Goal: Find specific page/section: Find specific page/section

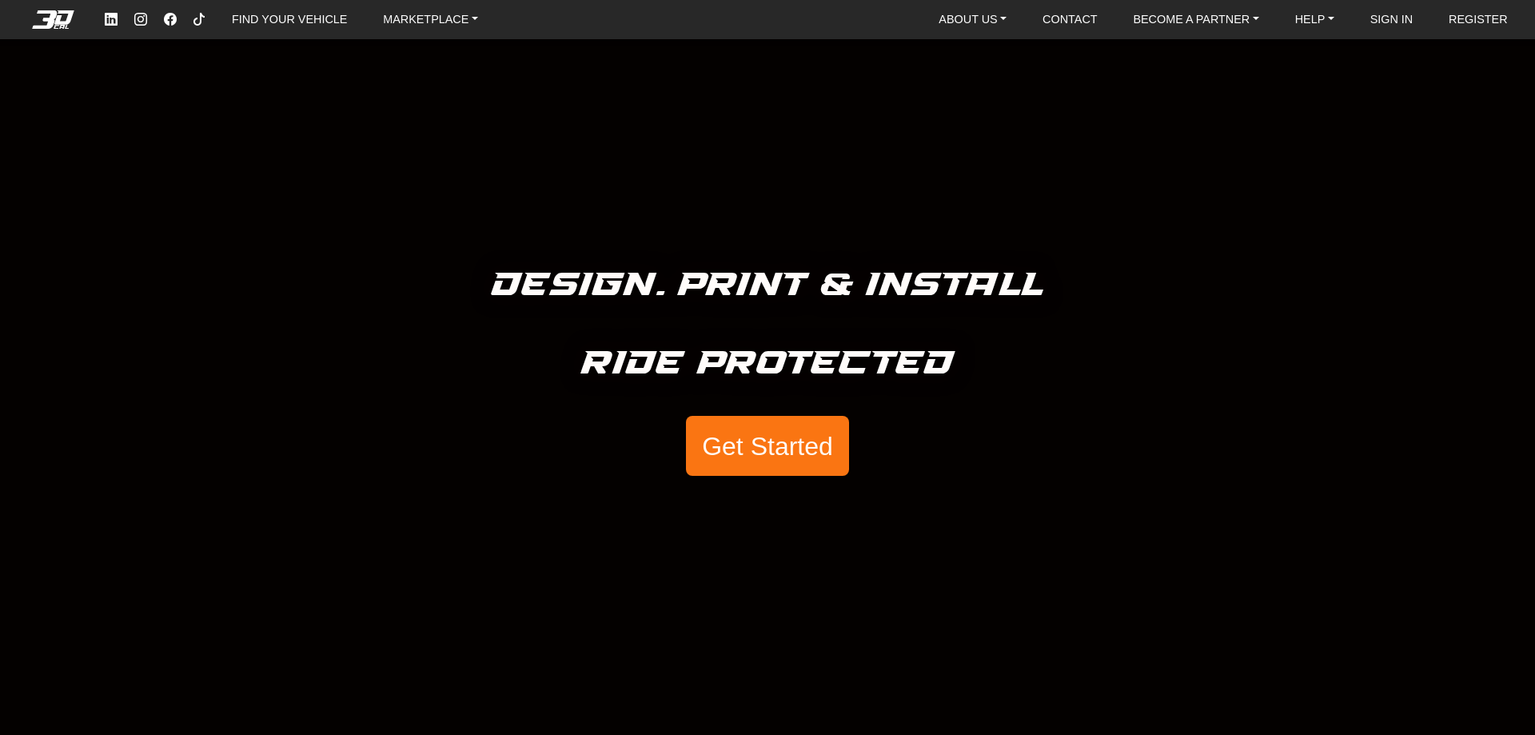
click at [759, 429] on button "Get Started" at bounding box center [767, 446] width 163 height 61
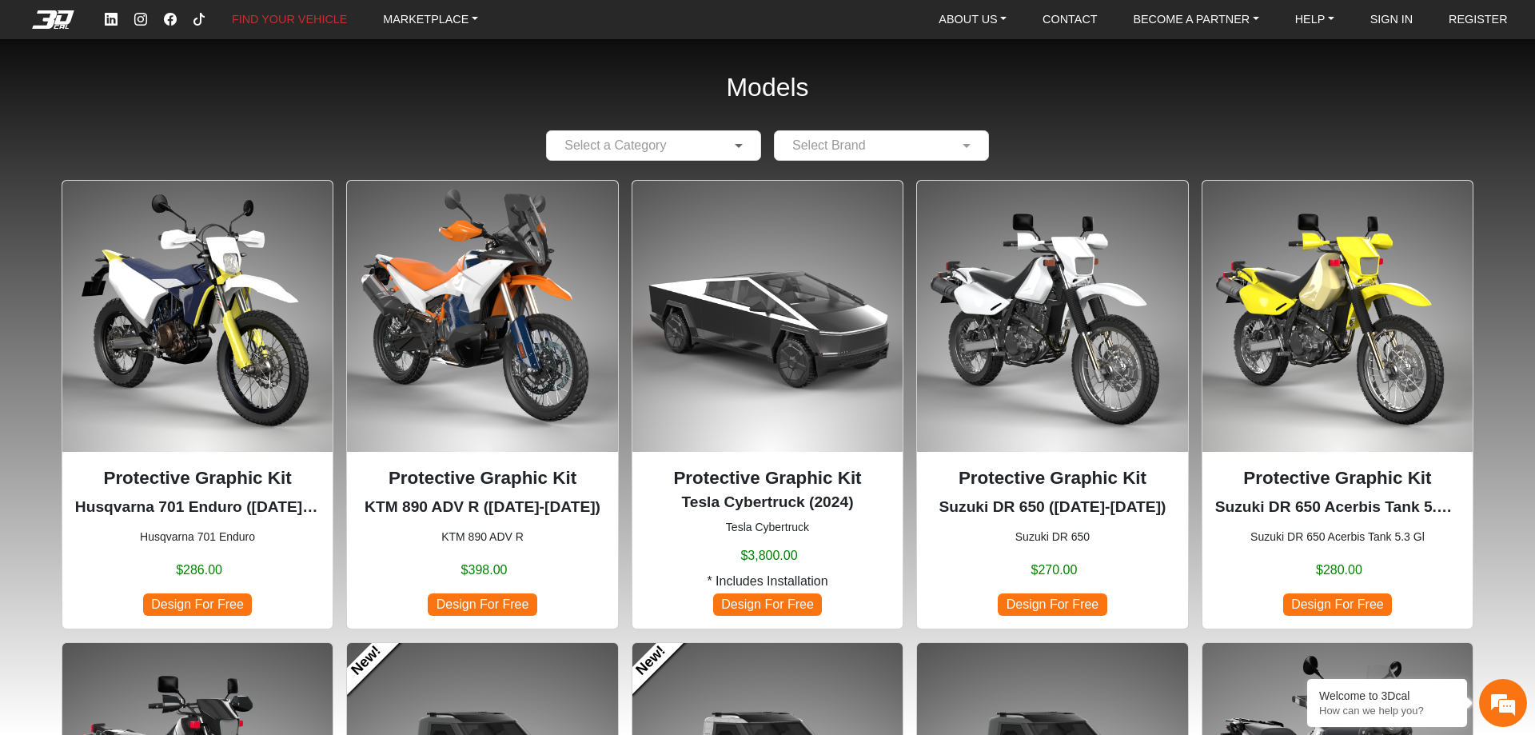
click at [732, 147] on span at bounding box center [741, 145] width 20 height 19
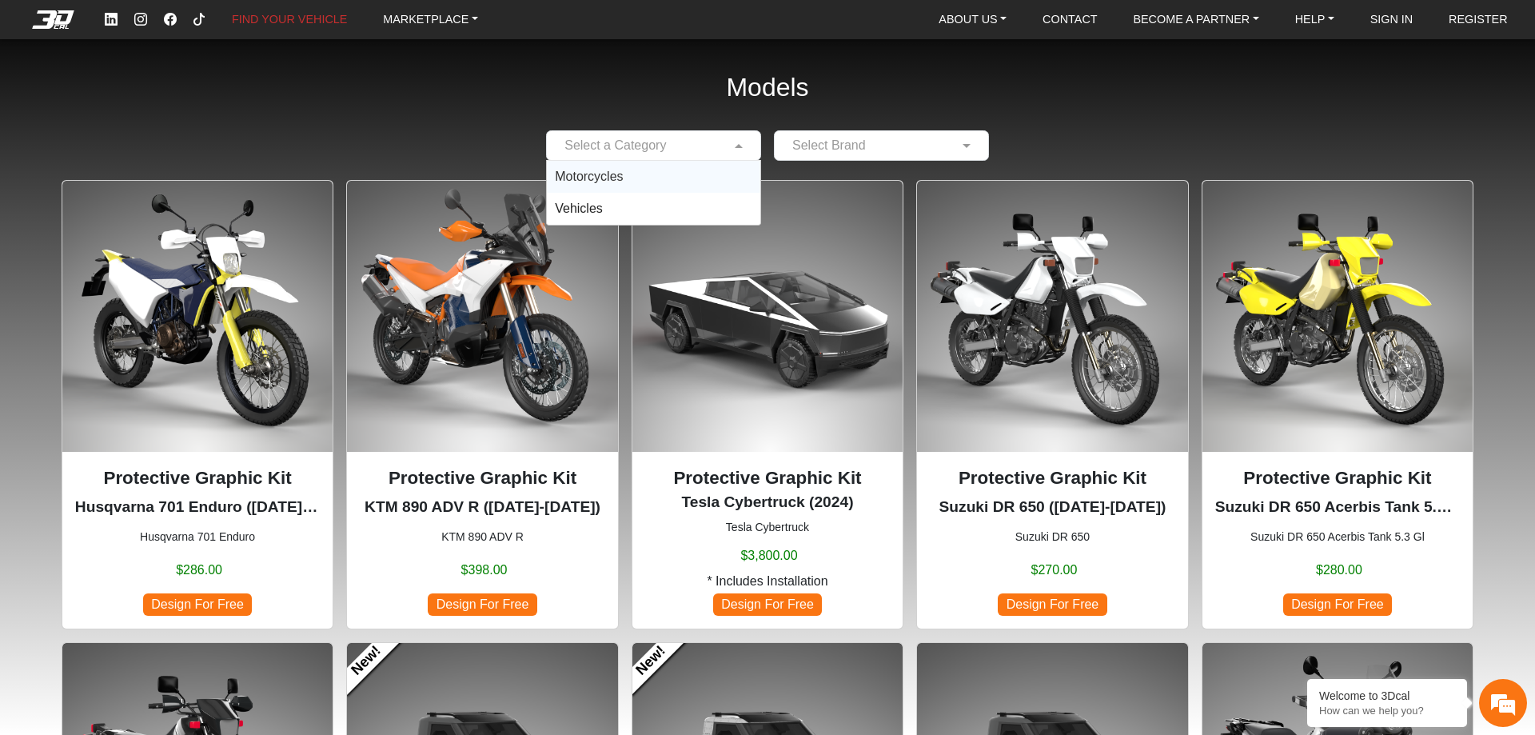
click at [637, 182] on div "Motorcycles" at bounding box center [653, 177] width 213 height 32
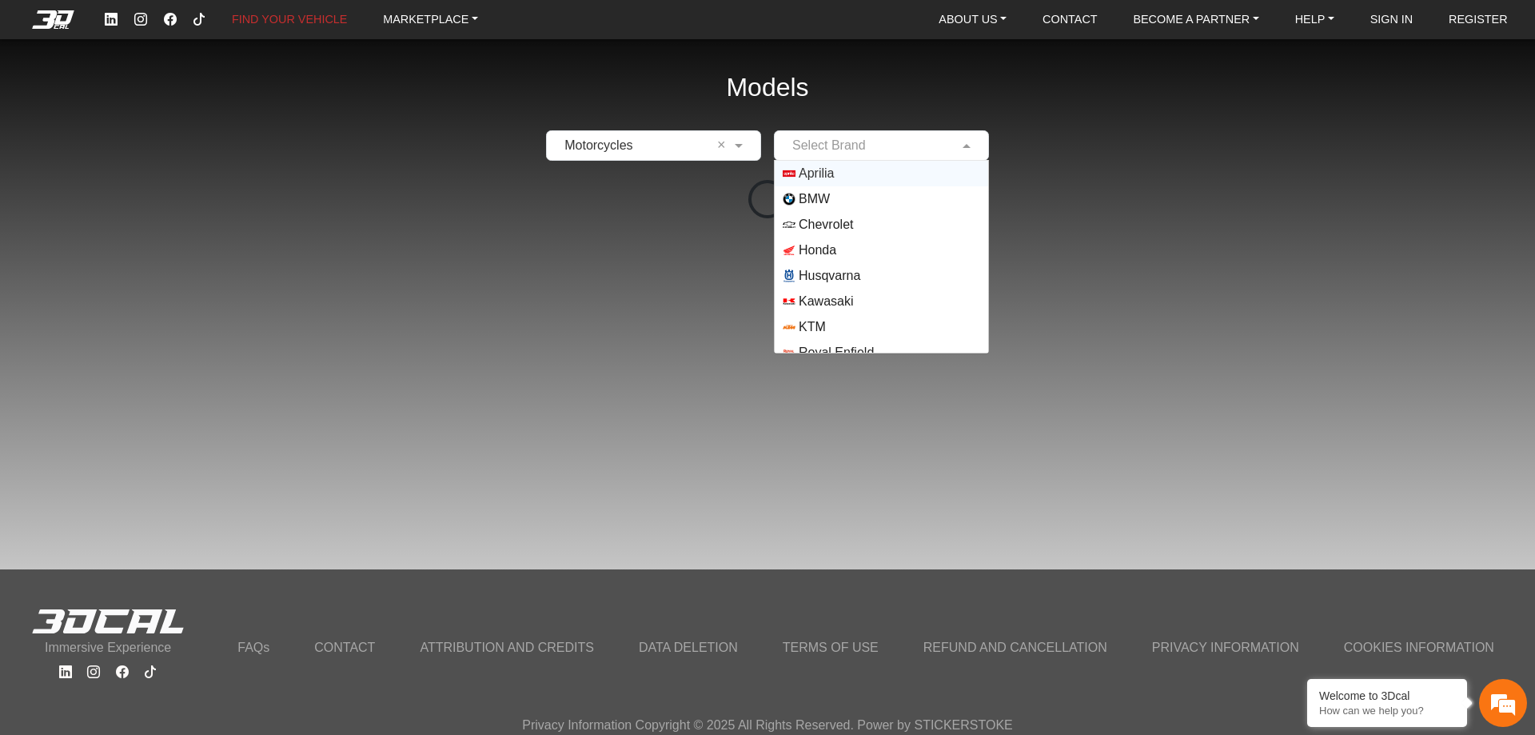
click at [857, 146] on input "text" at bounding box center [865, 145] width 165 height 19
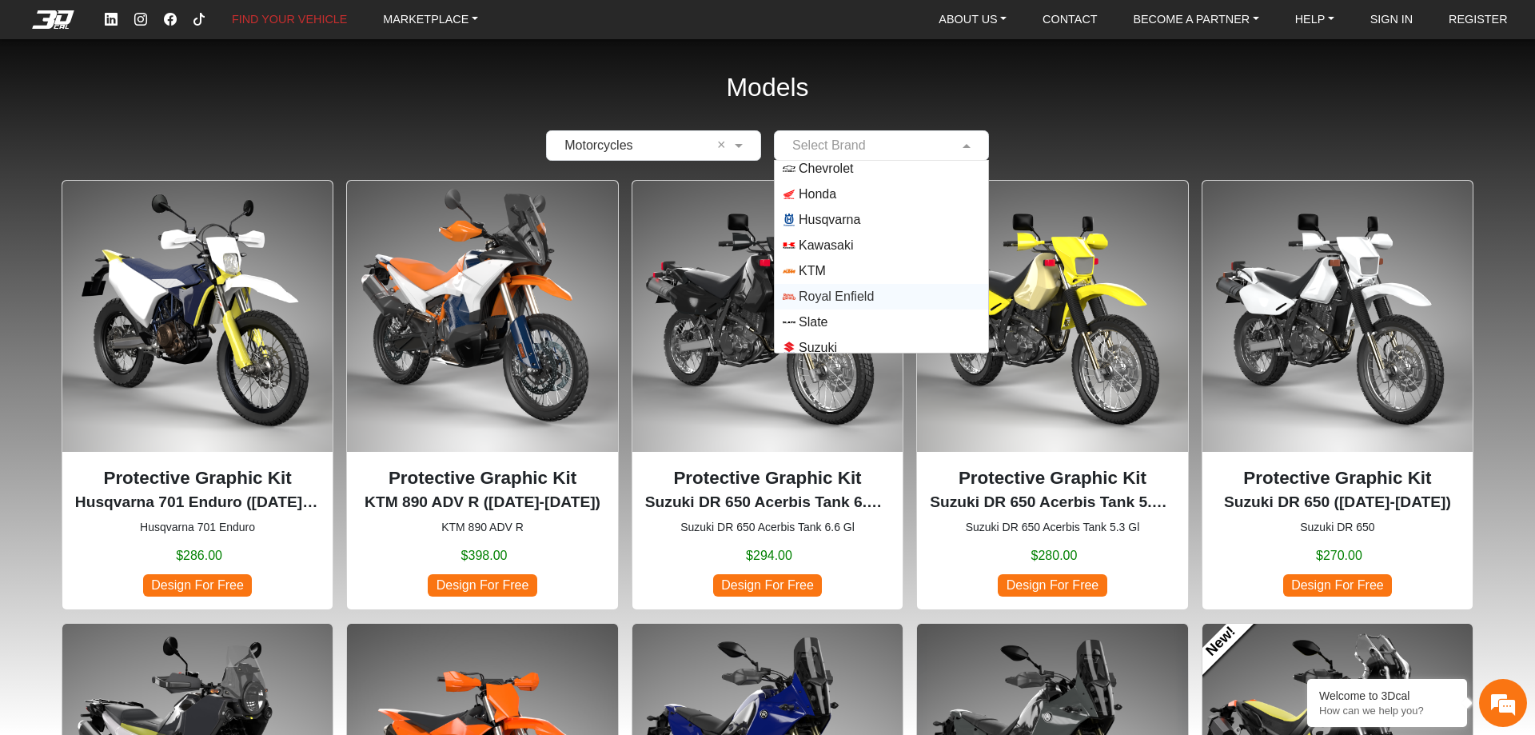
scroll to position [115, 0]
click at [831, 333] on span "Yamaha" at bounding box center [822, 339] width 46 height 19
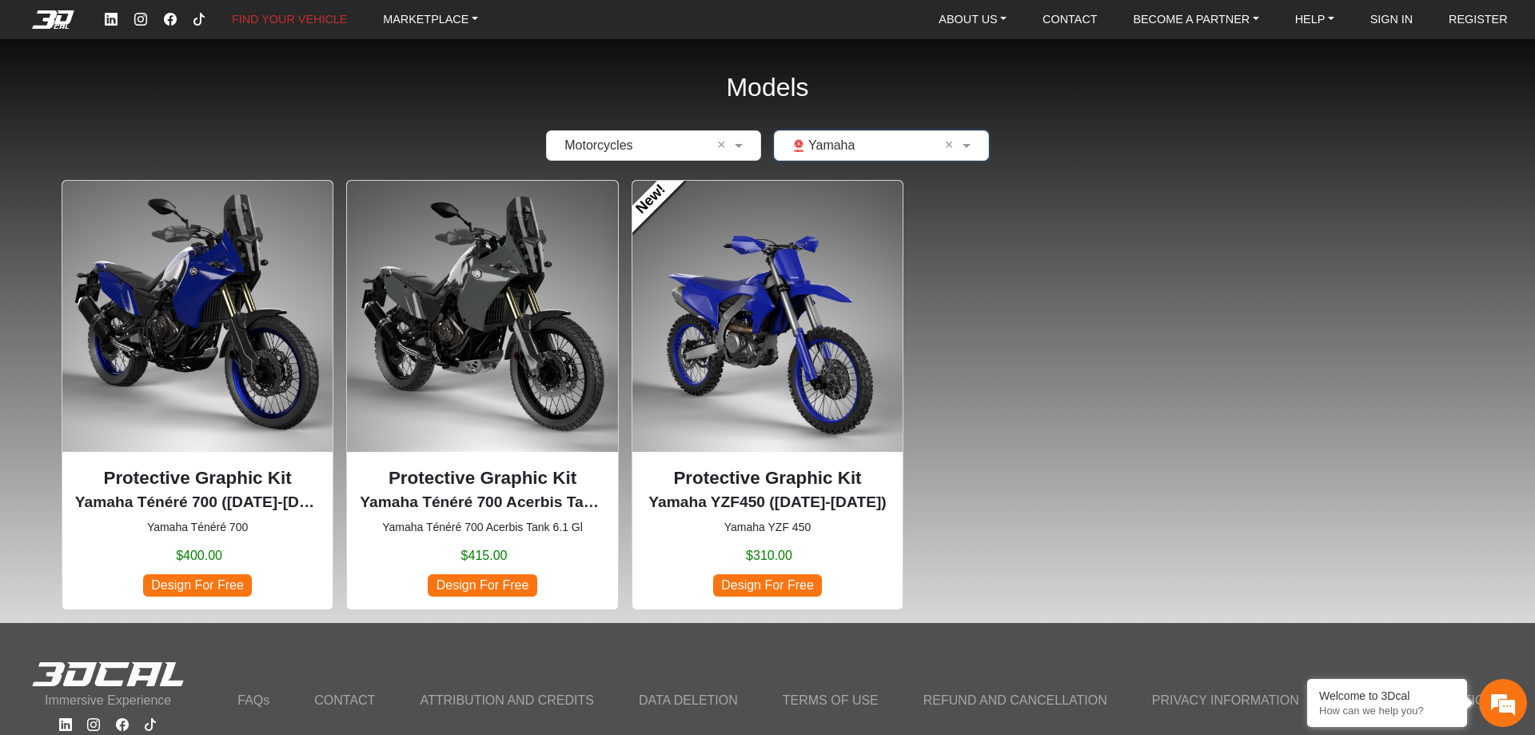
scroll to position [0, 0]
click at [254, 18] on link "FIND YOUR VEHICLE" at bounding box center [289, 19] width 128 height 25
